Goal: Book appointment/travel/reservation

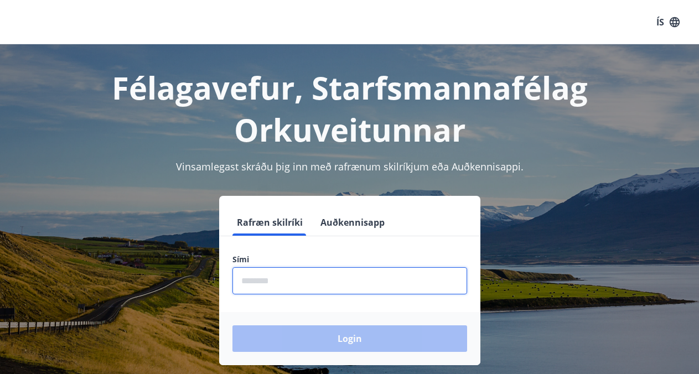
click at [287, 287] on input "phone" at bounding box center [349, 280] width 235 height 27
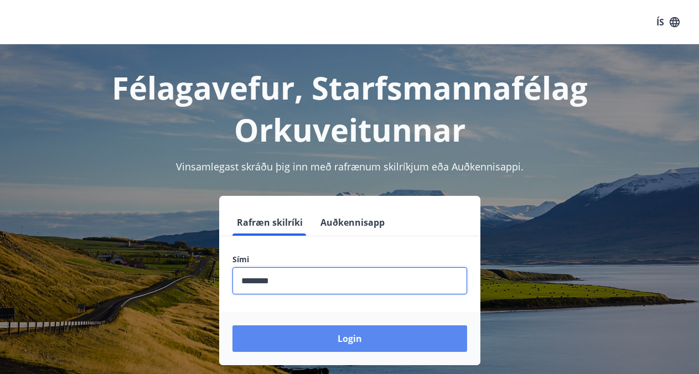
type input "********"
click at [327, 338] on button "Login" at bounding box center [349, 338] width 235 height 27
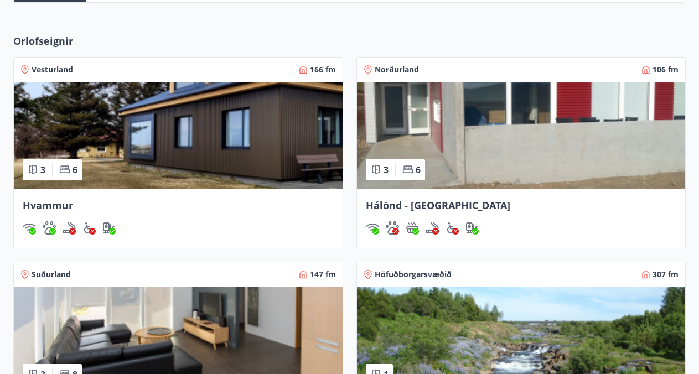
scroll to position [678, 0]
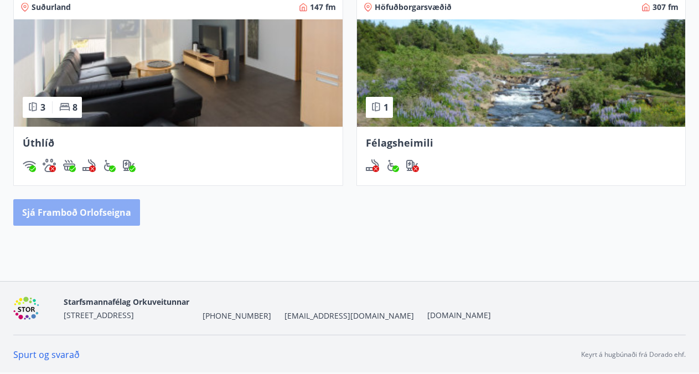
click at [74, 212] on button "Sjá framboð orlofseigna" at bounding box center [76, 212] width 127 height 27
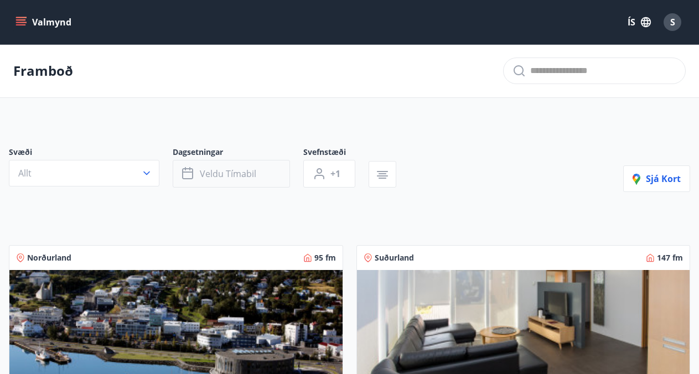
click at [188, 173] on icon "button" at bounding box center [188, 173] width 13 height 13
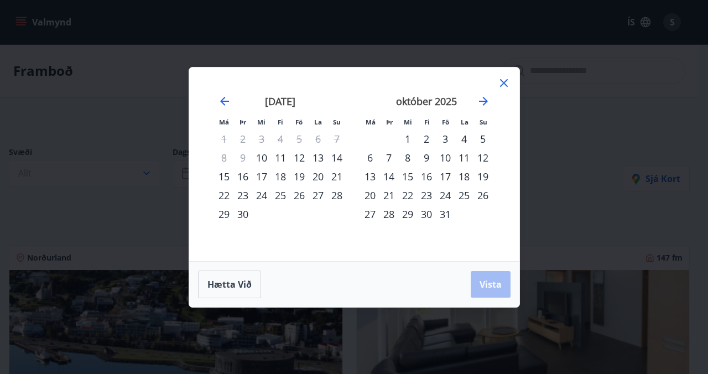
click at [427, 195] on div "23" at bounding box center [426, 195] width 19 height 19
click at [387, 215] on div "28" at bounding box center [389, 214] width 19 height 19
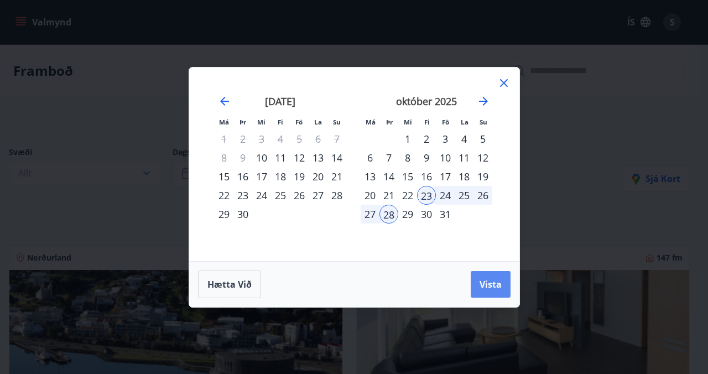
drag, startPoint x: 498, startPoint y: 283, endPoint x: 497, endPoint y: 273, distance: 10.6
click at [498, 283] on span "Vista" at bounding box center [491, 284] width 22 height 12
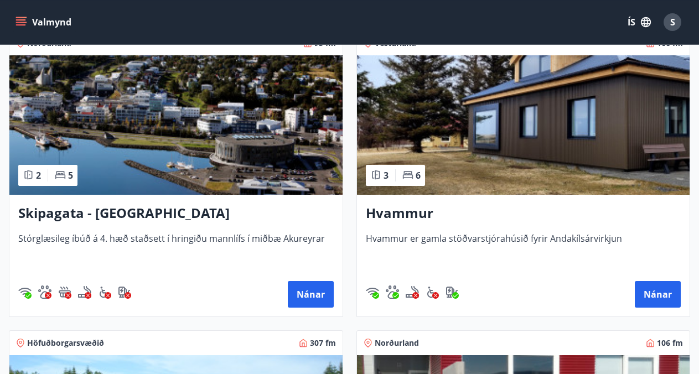
scroll to position [235, 0]
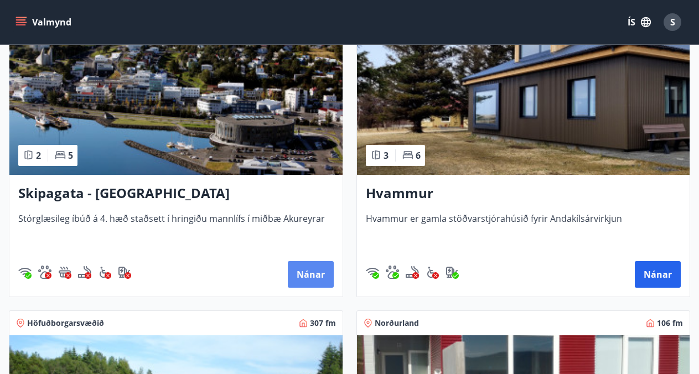
click at [322, 276] on button "Nánar" at bounding box center [311, 274] width 46 height 27
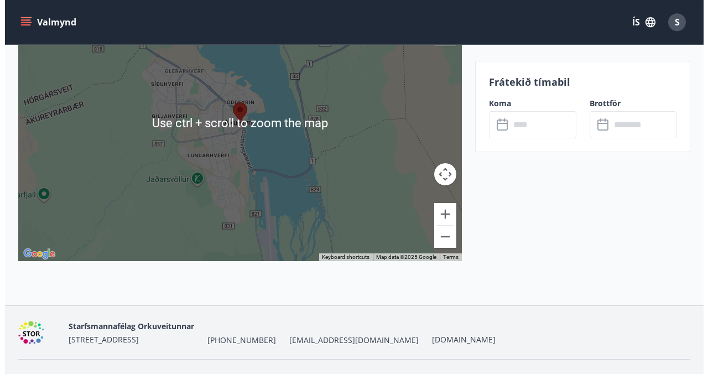
scroll to position [2266, 0]
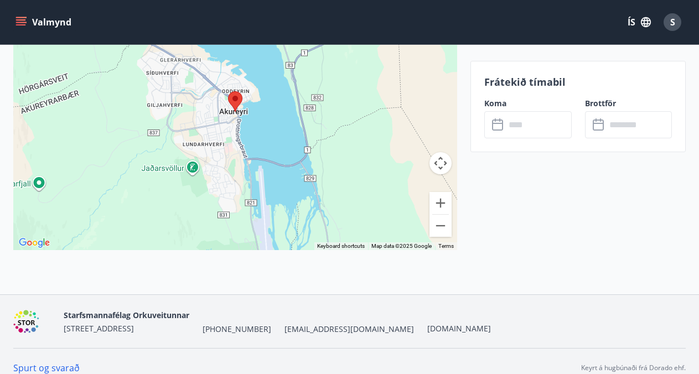
click at [529, 133] on input "text" at bounding box center [538, 124] width 66 height 27
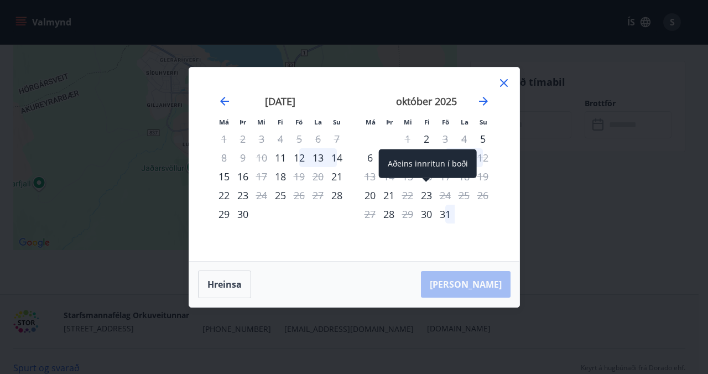
click at [430, 198] on div "23" at bounding box center [426, 195] width 19 height 19
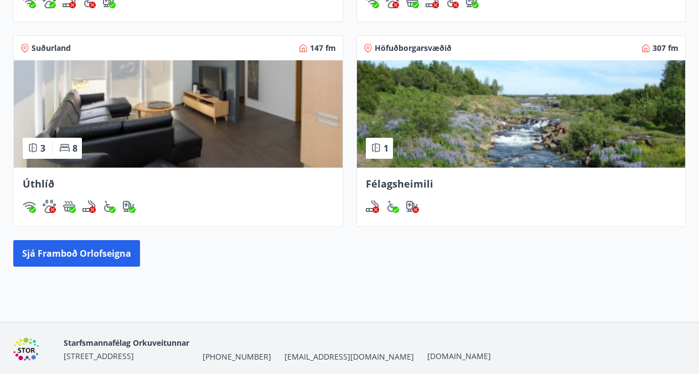
scroll to position [678, 0]
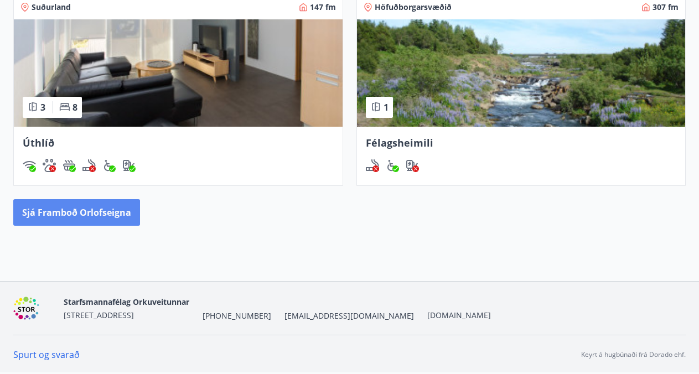
click at [102, 204] on button "Sjá framboð orlofseigna" at bounding box center [76, 212] width 127 height 27
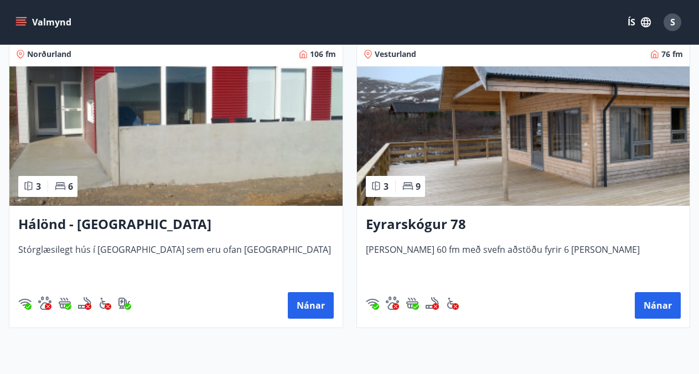
scroll to position [803, 0]
